Goal: Transaction & Acquisition: Register for event/course

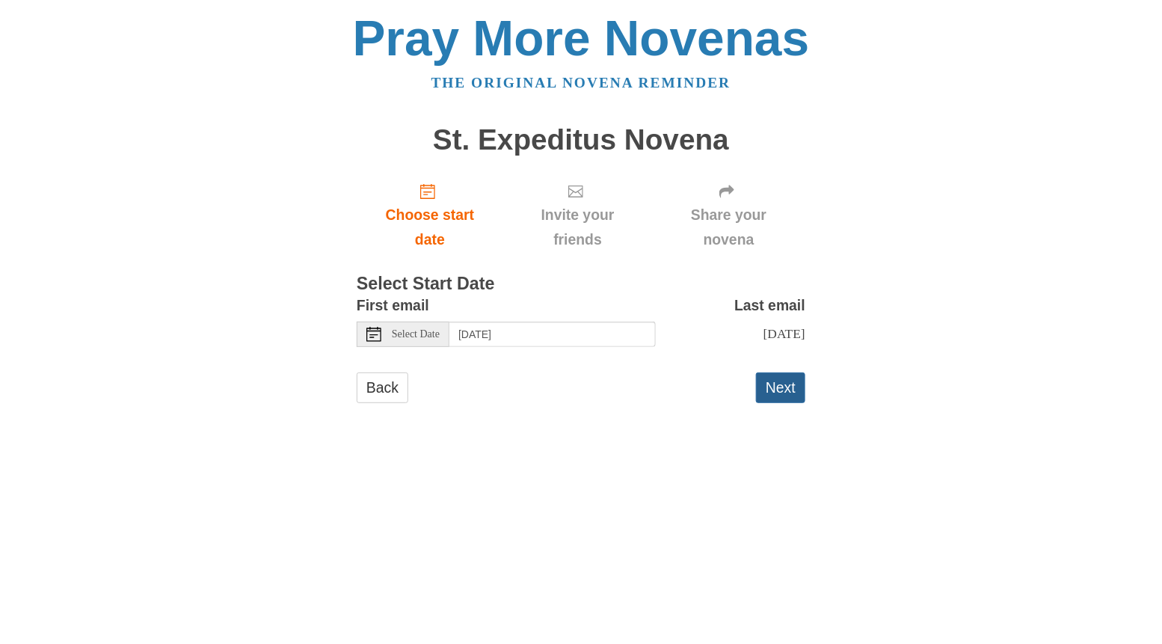
click at [768, 403] on button "Next" at bounding box center [780, 388] width 49 height 31
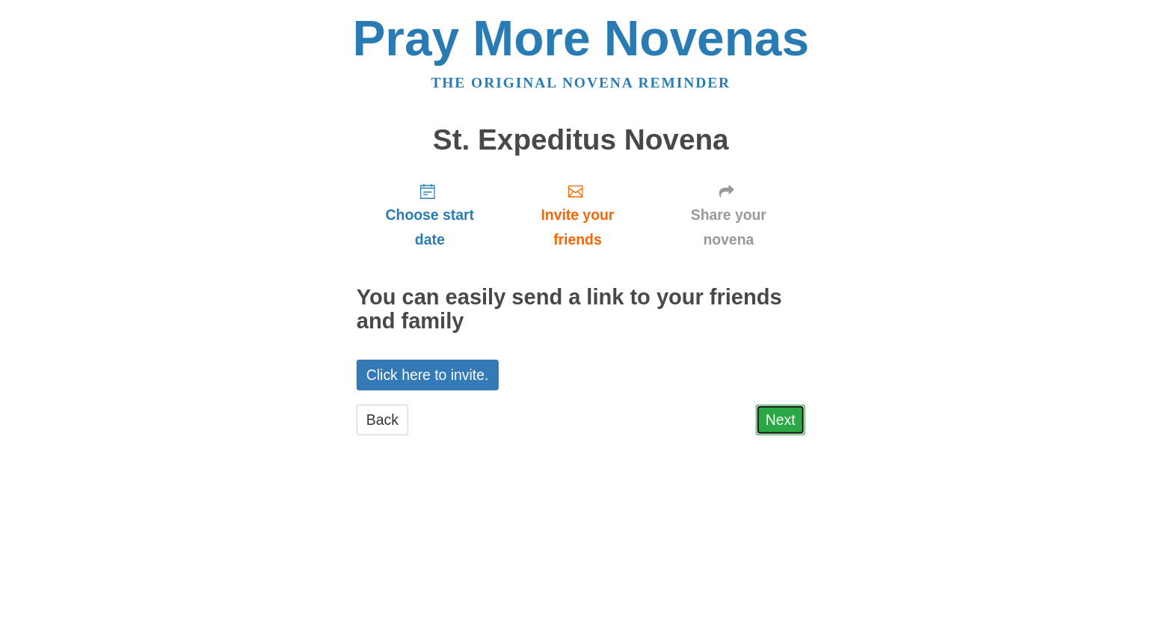
click at [773, 435] on link "Next" at bounding box center [780, 420] width 49 height 31
